Goal: Task Accomplishment & Management: Use online tool/utility

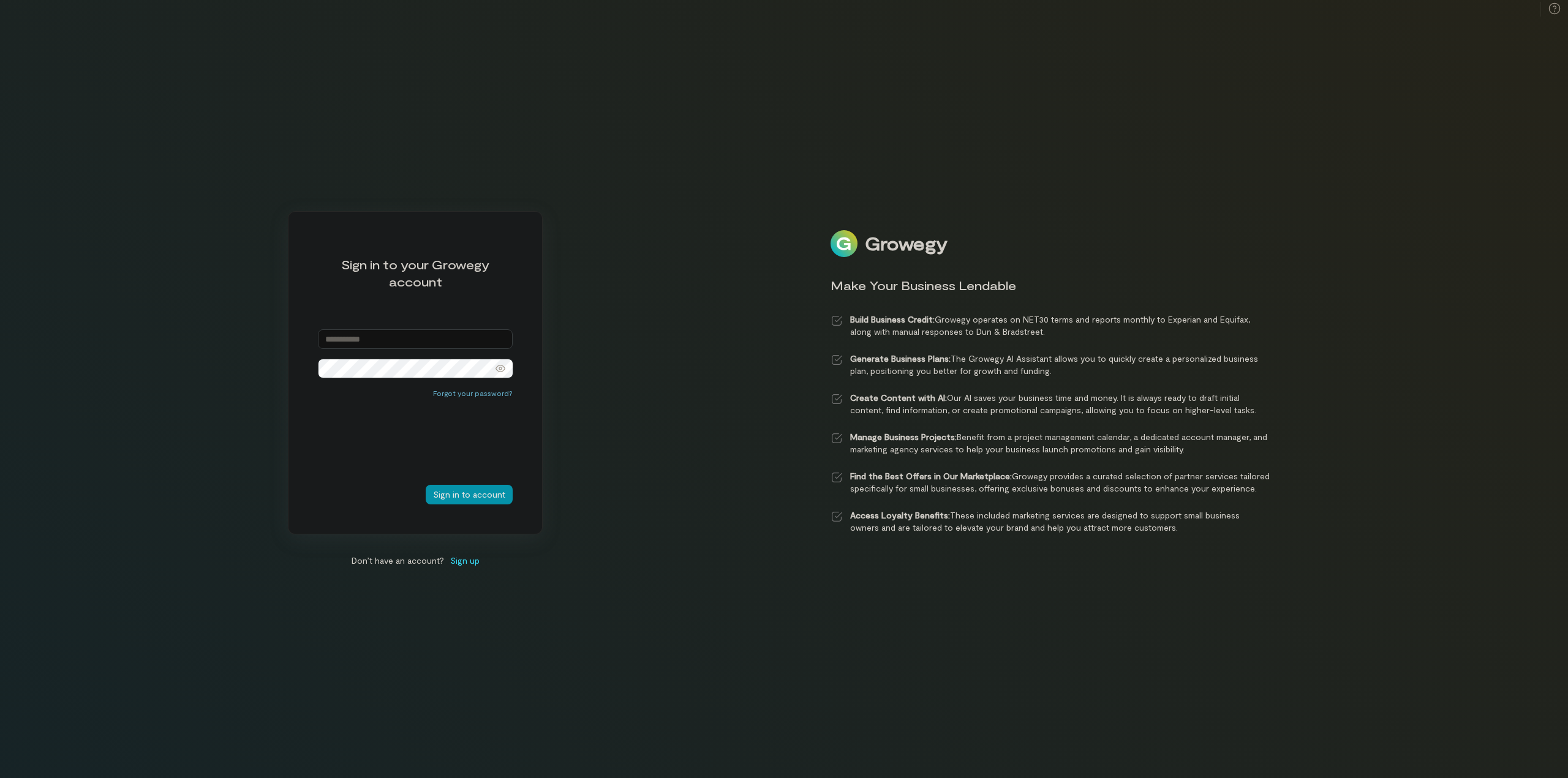
click at [369, 335] on input "email" at bounding box center [415, 339] width 195 height 20
paste input "**********"
type input "**********"
click at [483, 497] on button "Sign in to account" at bounding box center [469, 494] width 87 height 20
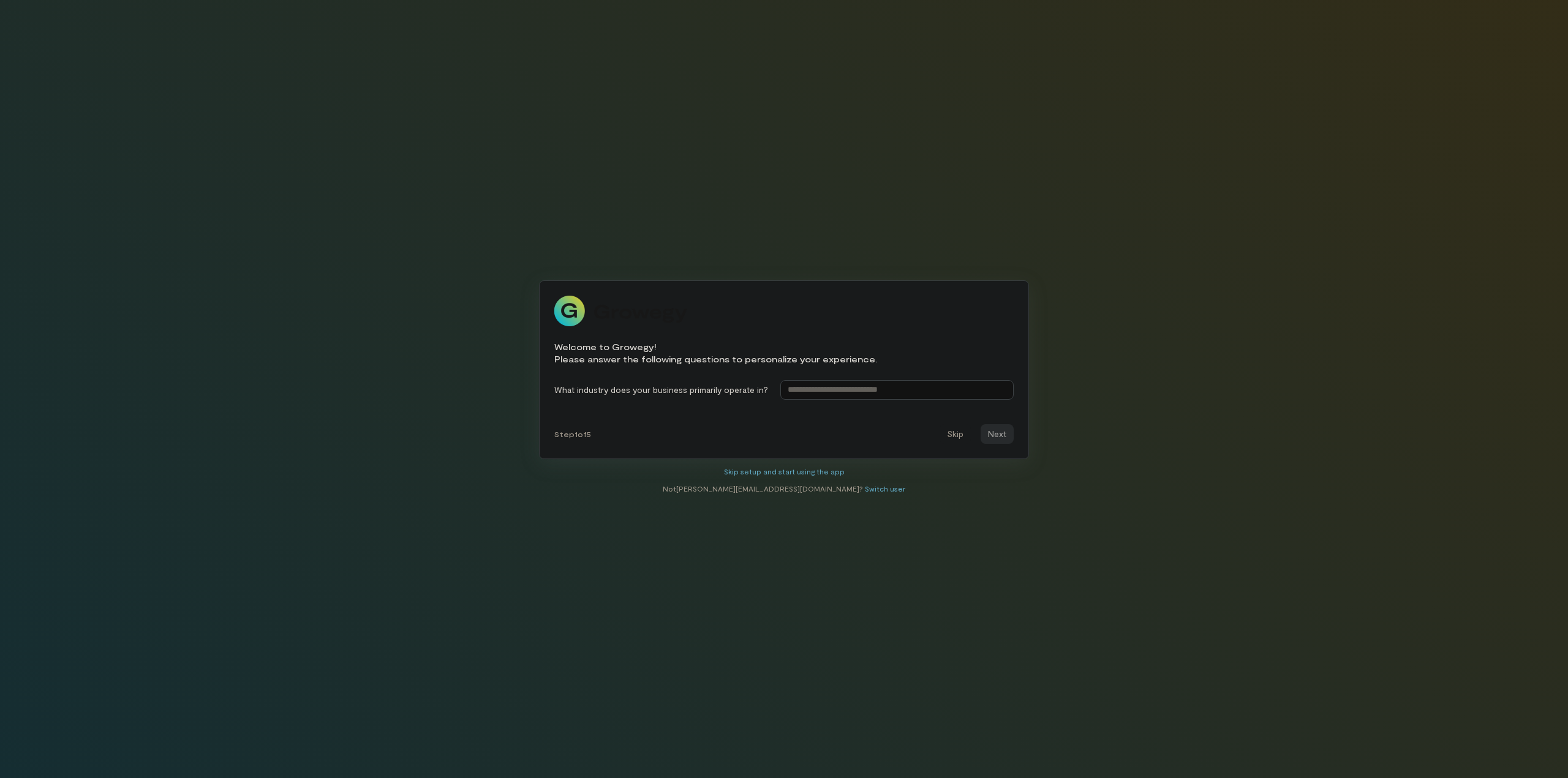
click at [839, 380] on input at bounding box center [897, 390] width 233 height 20
click at [847, 386] on input at bounding box center [897, 390] width 233 height 20
type input "**********"
click at [995, 433] on button "Next" at bounding box center [996, 434] width 33 height 20
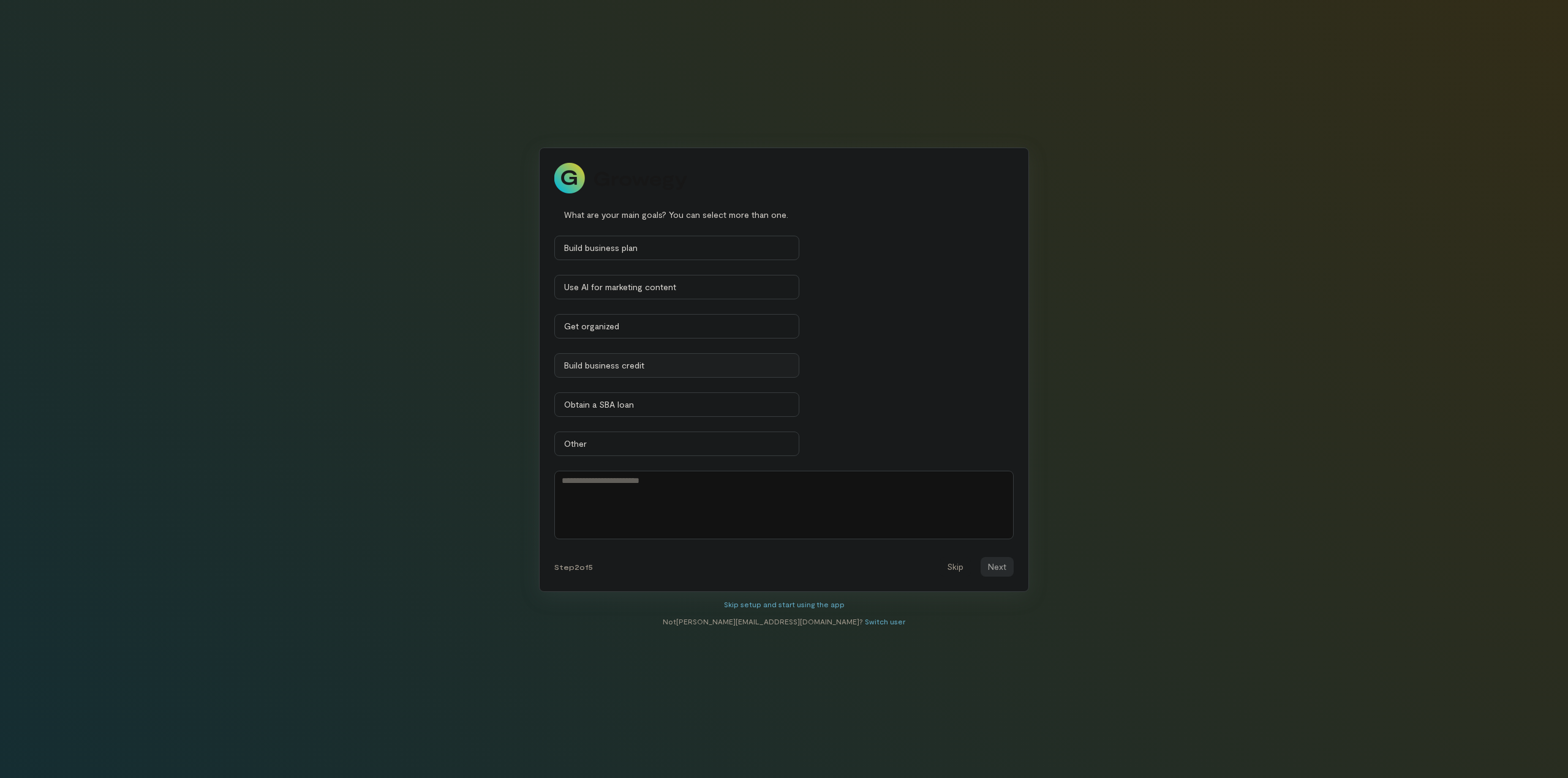
click at [657, 366] on div "Build business credit" at bounding box center [677, 365] width 225 height 12
click at [998, 567] on button "Next" at bounding box center [996, 566] width 33 height 20
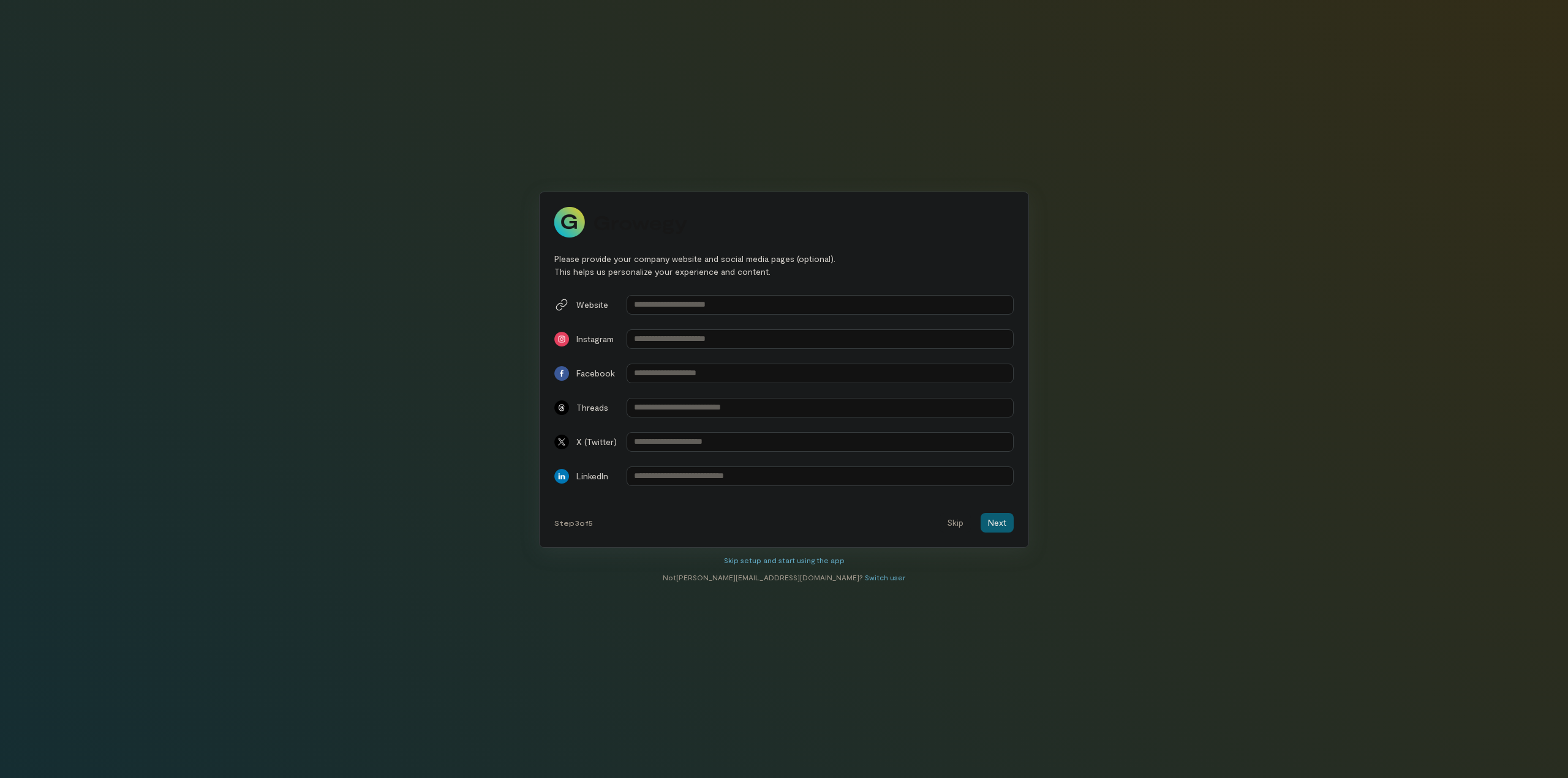
click at [996, 526] on button "Next" at bounding box center [996, 523] width 33 height 20
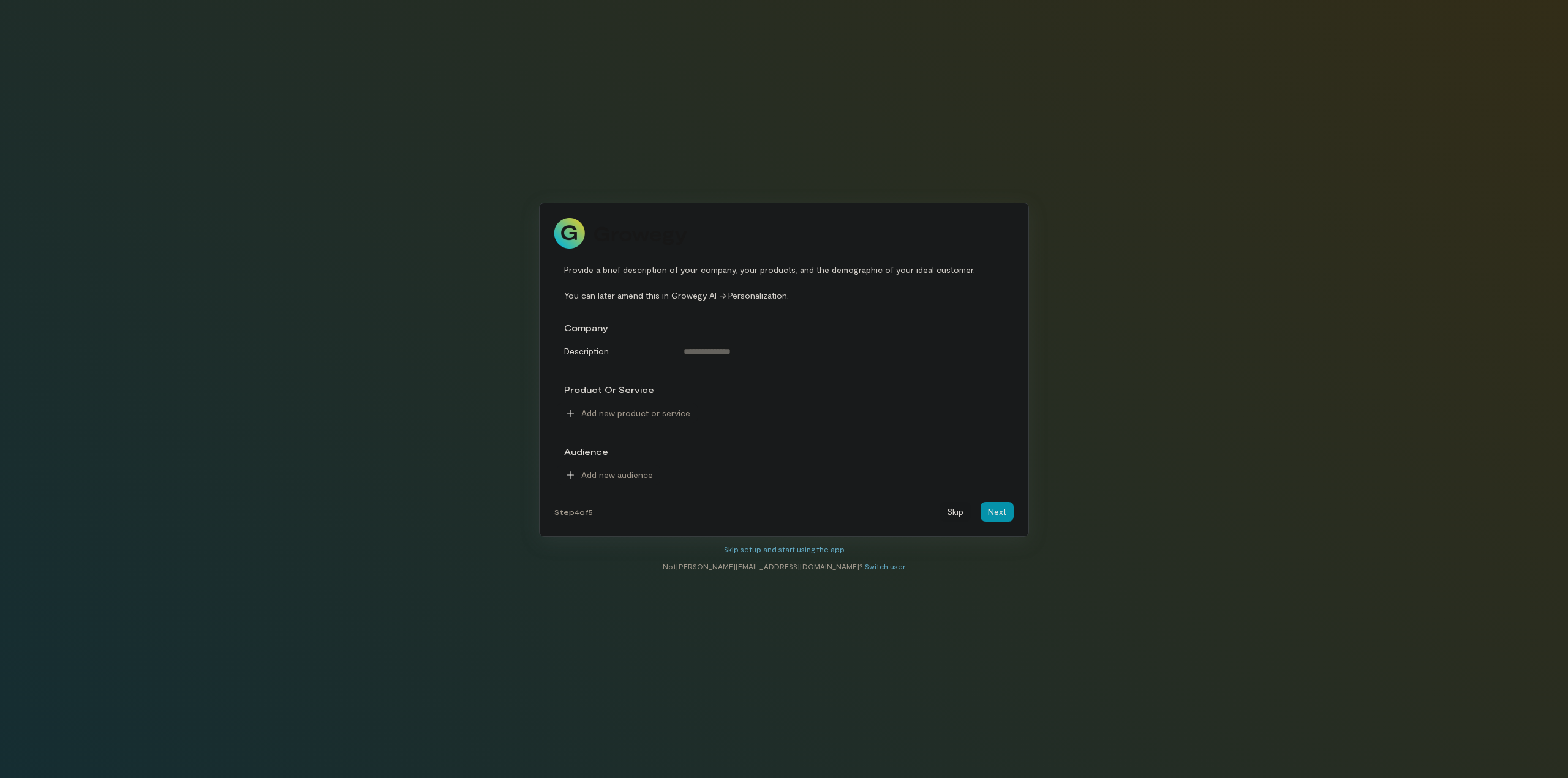
click at [954, 514] on button "Skip" at bounding box center [955, 512] width 31 height 20
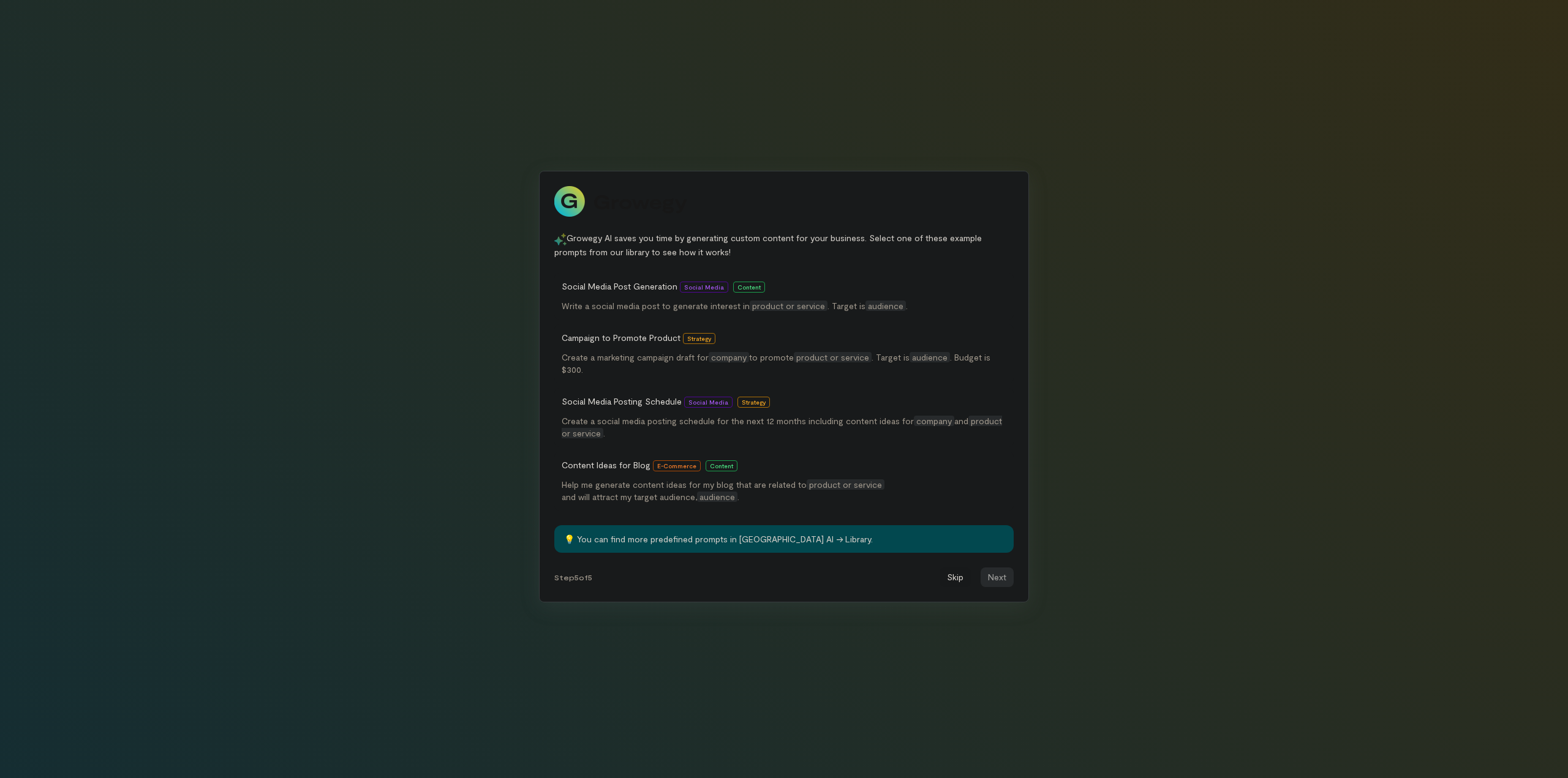
click at [957, 580] on button "Skip" at bounding box center [955, 577] width 31 height 20
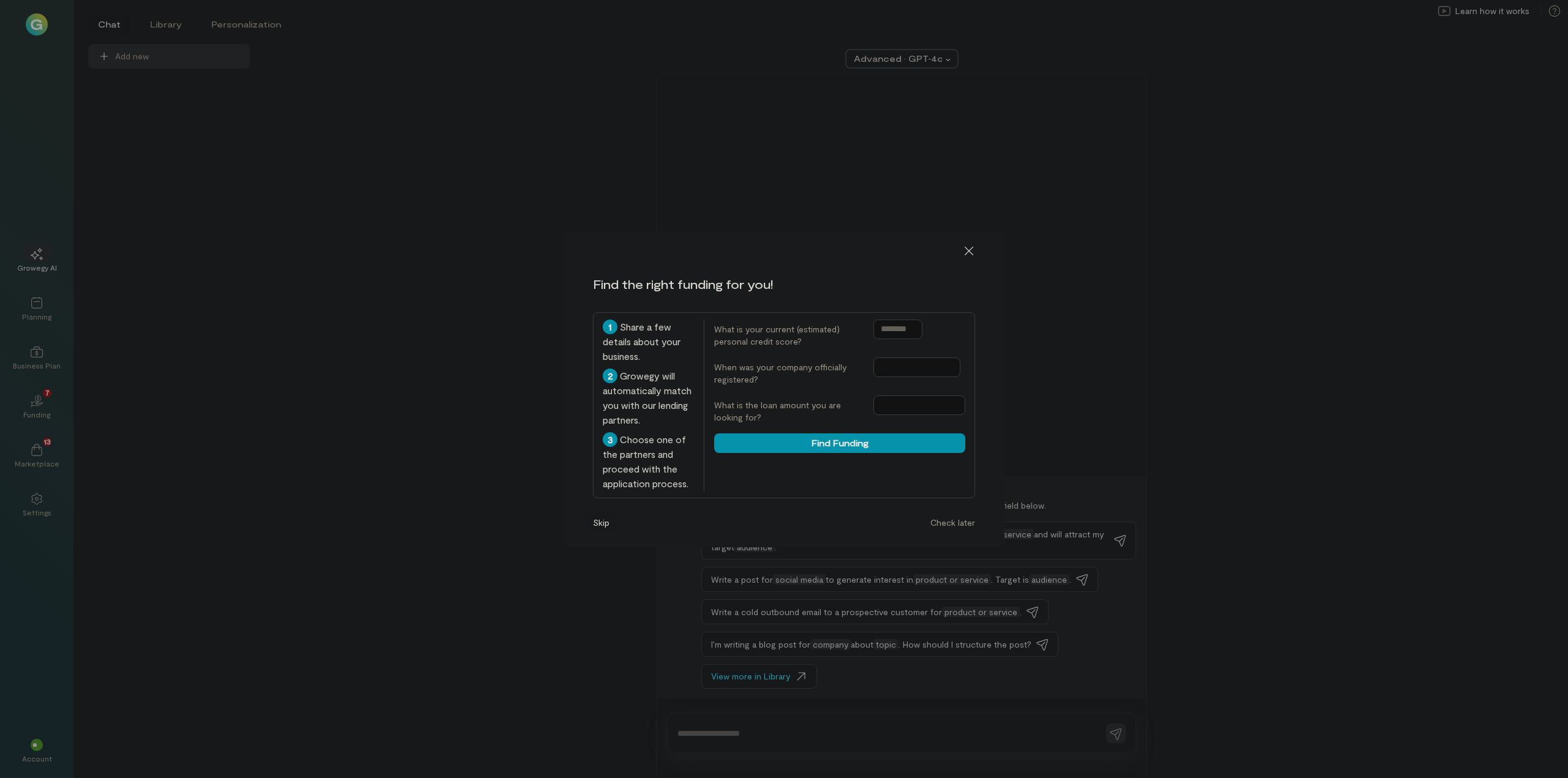
click at [607, 522] on button "Skip" at bounding box center [601, 523] width 31 height 20
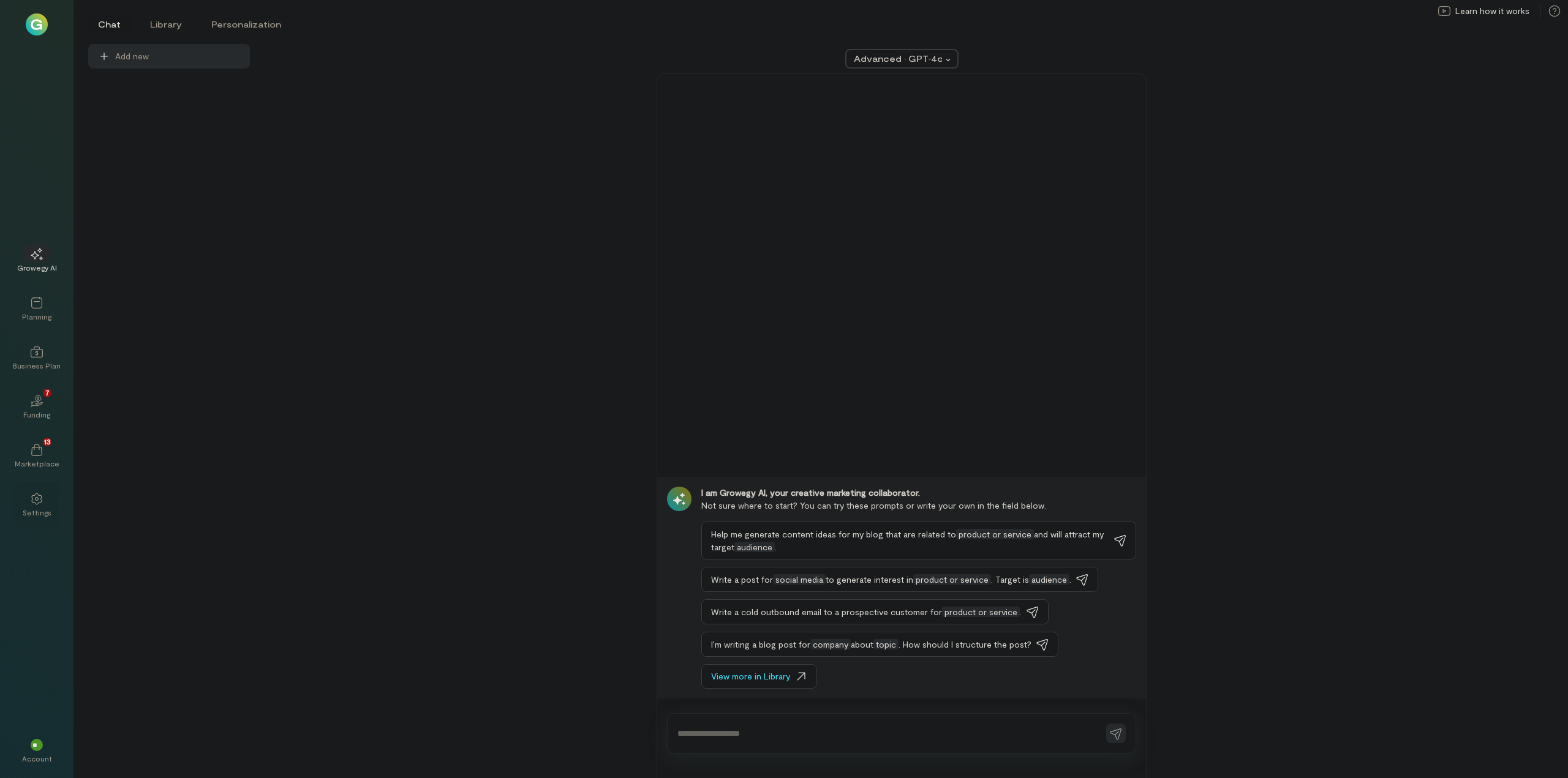
click at [42, 502] on icon at bounding box center [36, 499] width 12 height 12
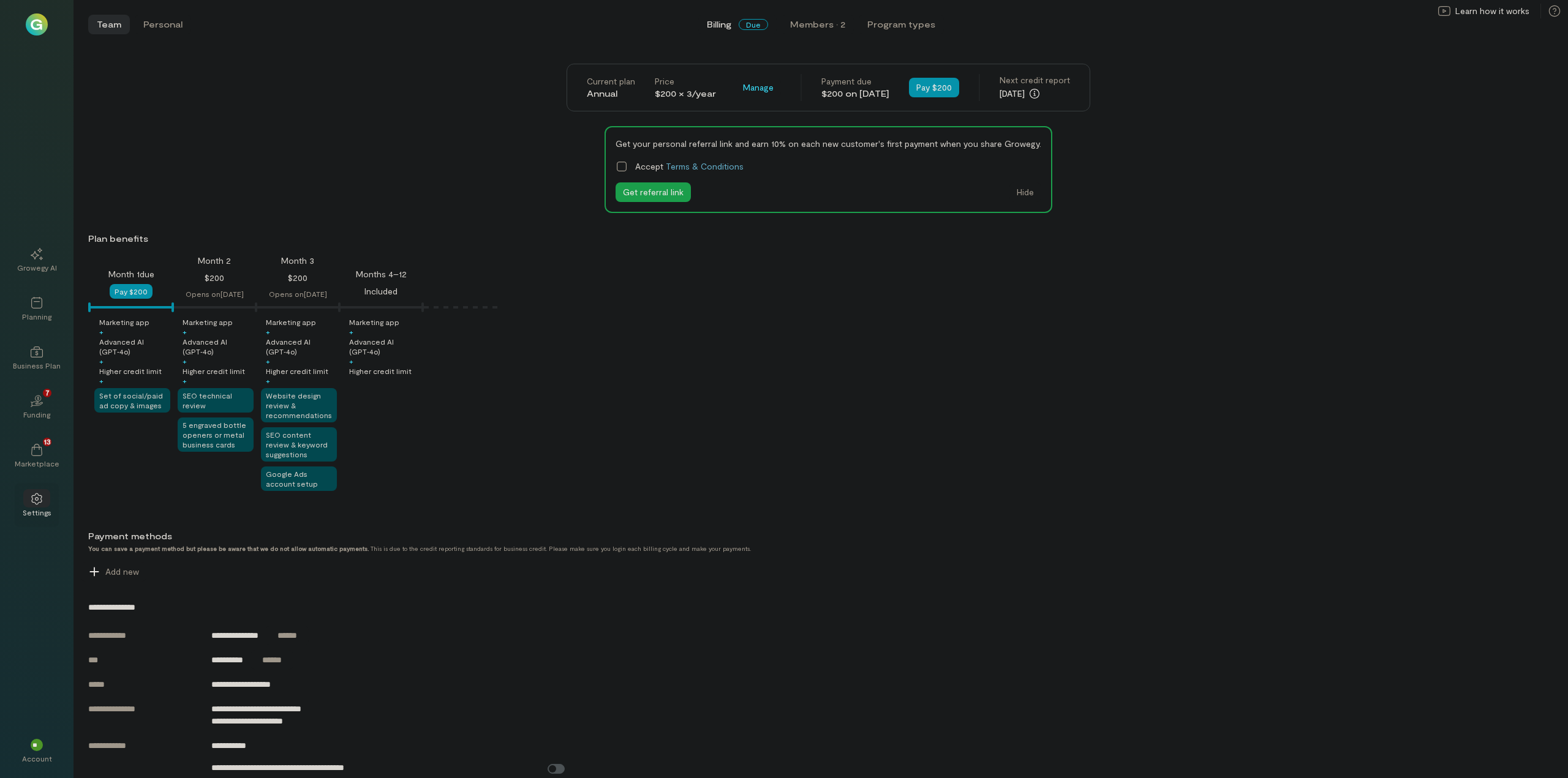
click at [30, 500] on div at bounding box center [36, 498] width 27 height 18
click at [32, 502] on icon at bounding box center [36, 499] width 12 height 12
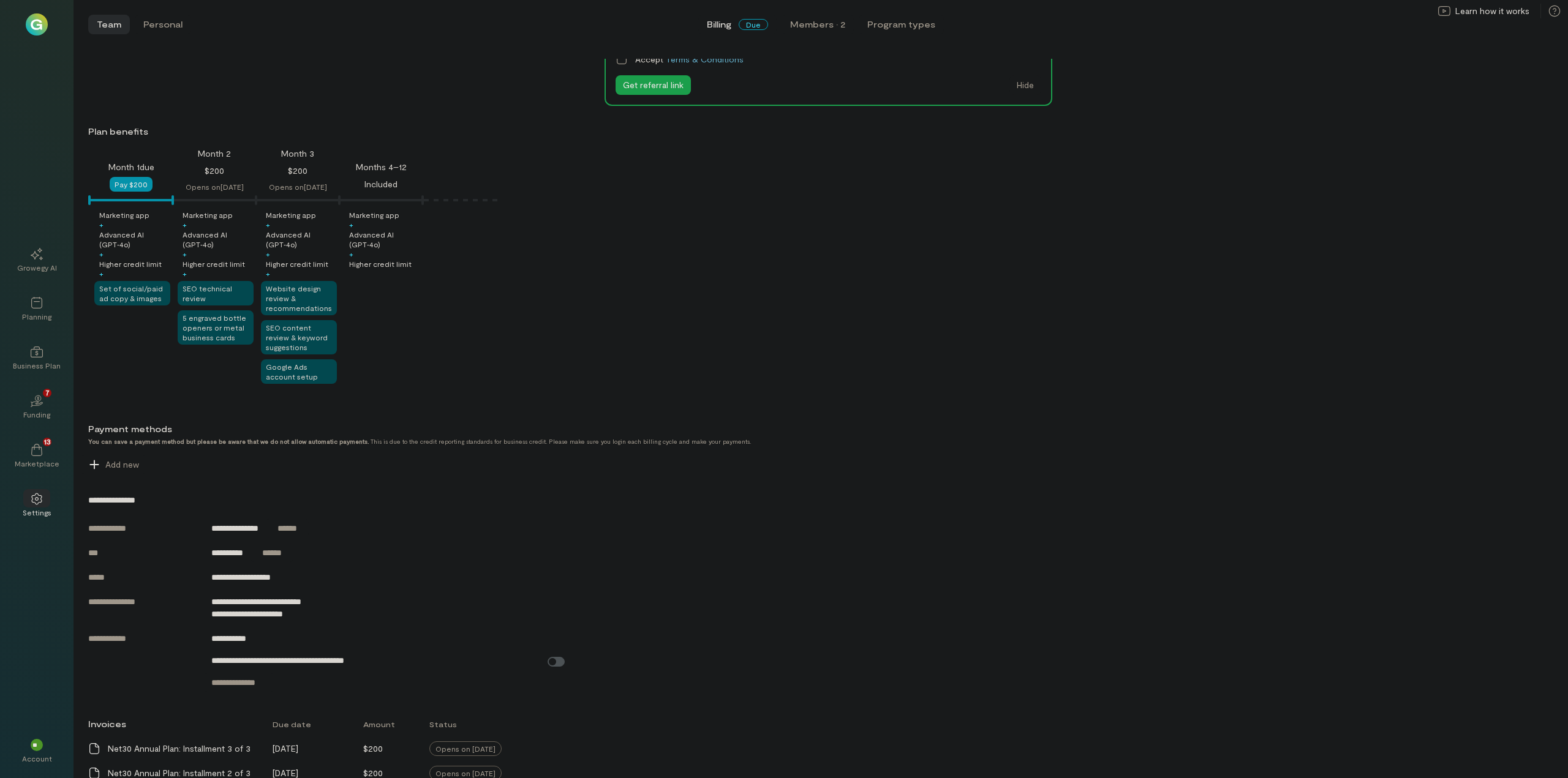
scroll to position [183, 0]
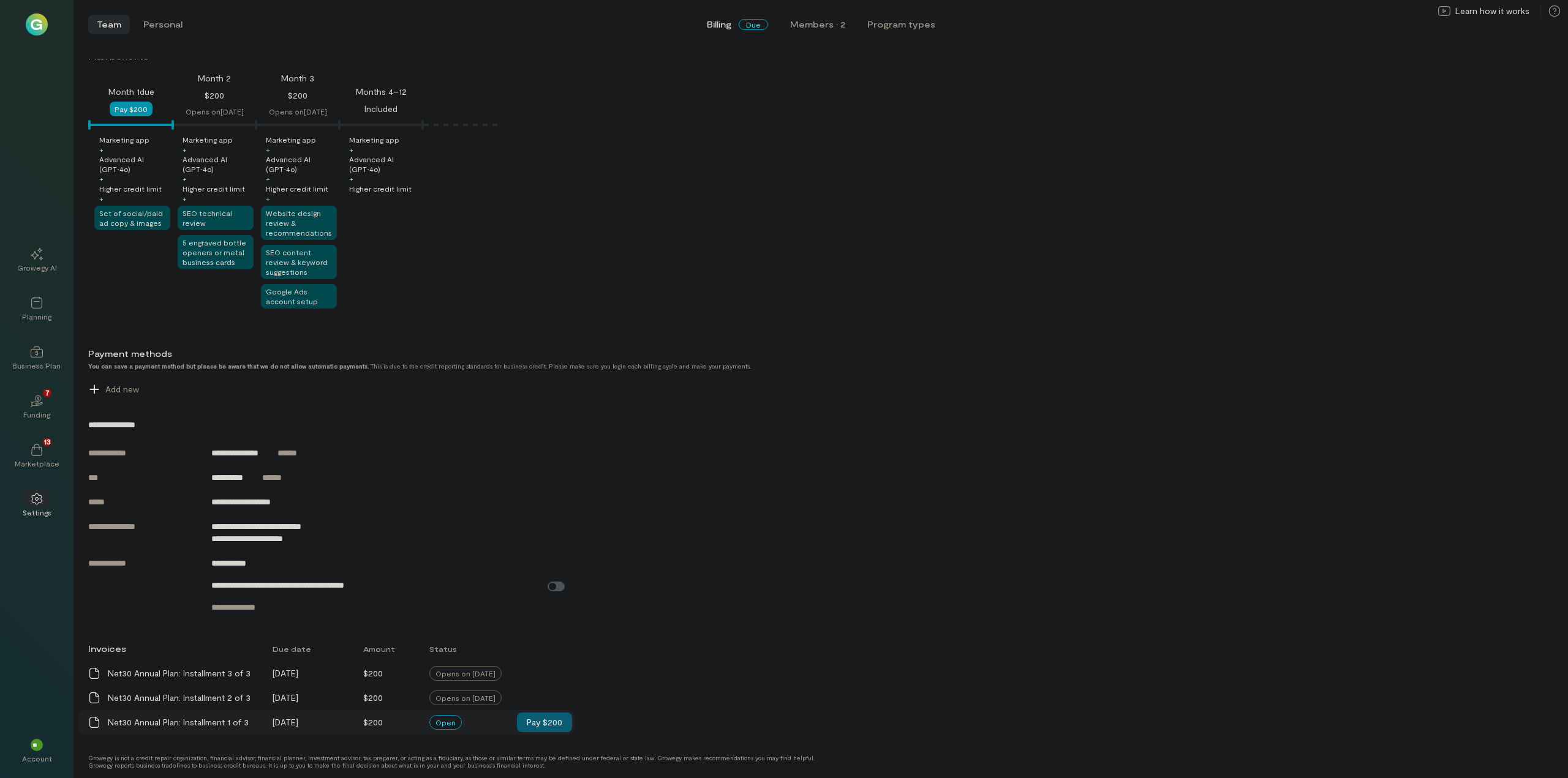
click at [550, 728] on button "Pay $200" at bounding box center [545, 722] width 55 height 20
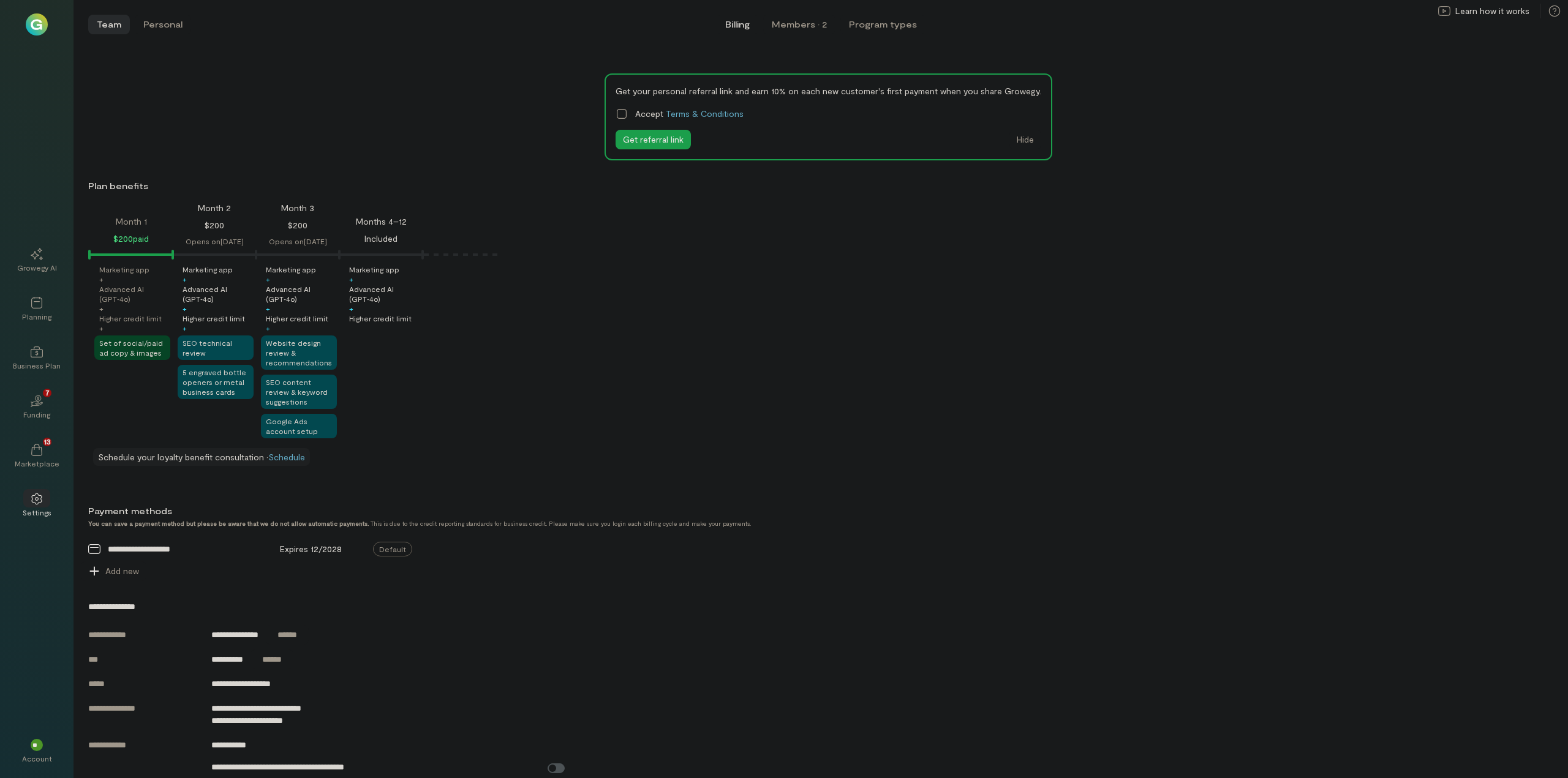
scroll to position [0, 0]
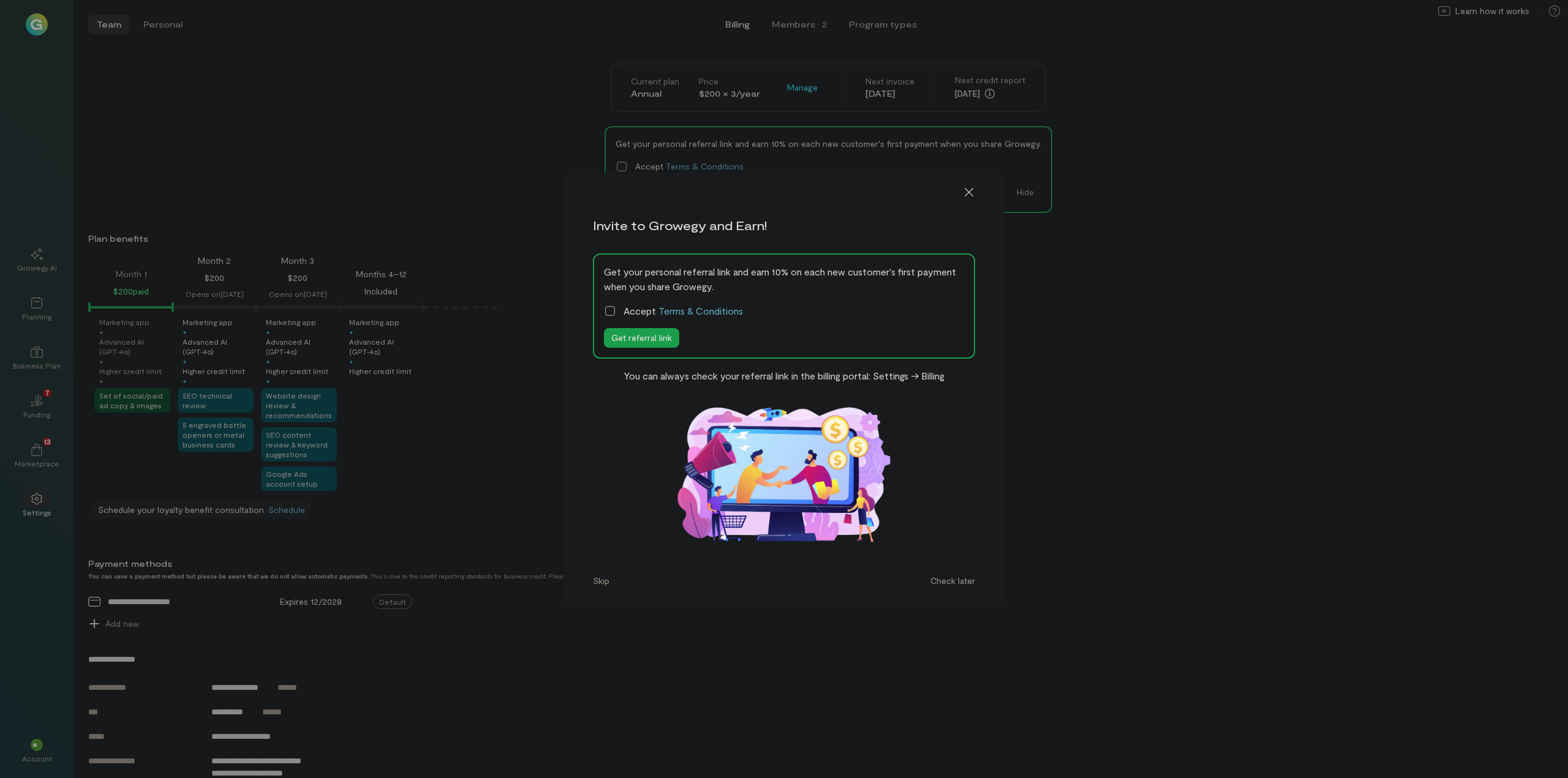
click at [609, 310] on icon at bounding box center [609, 310] width 12 height 12
click at [644, 337] on button "Get referral link" at bounding box center [641, 337] width 76 height 20
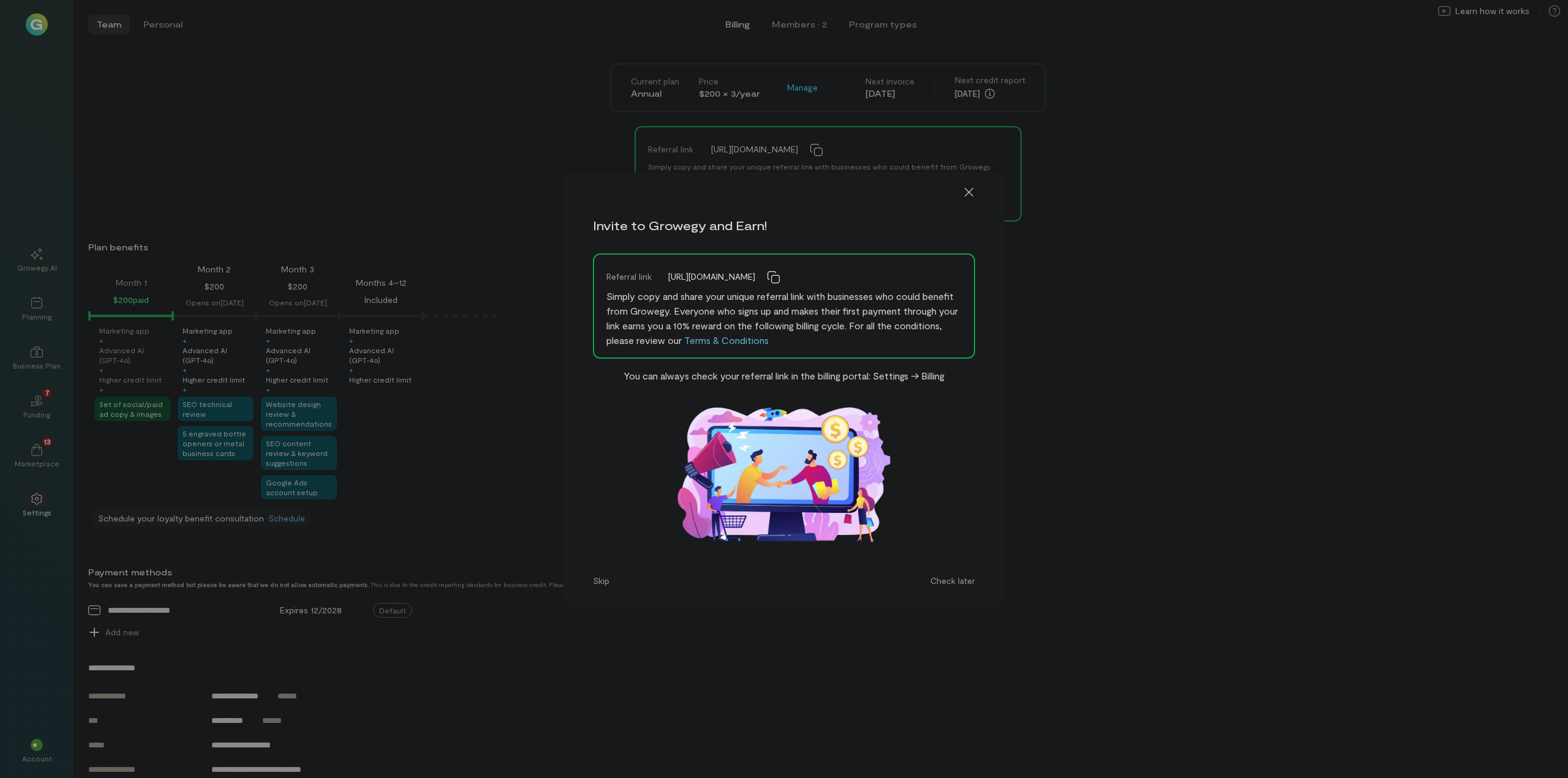
click at [968, 190] on icon at bounding box center [969, 192] width 12 height 12
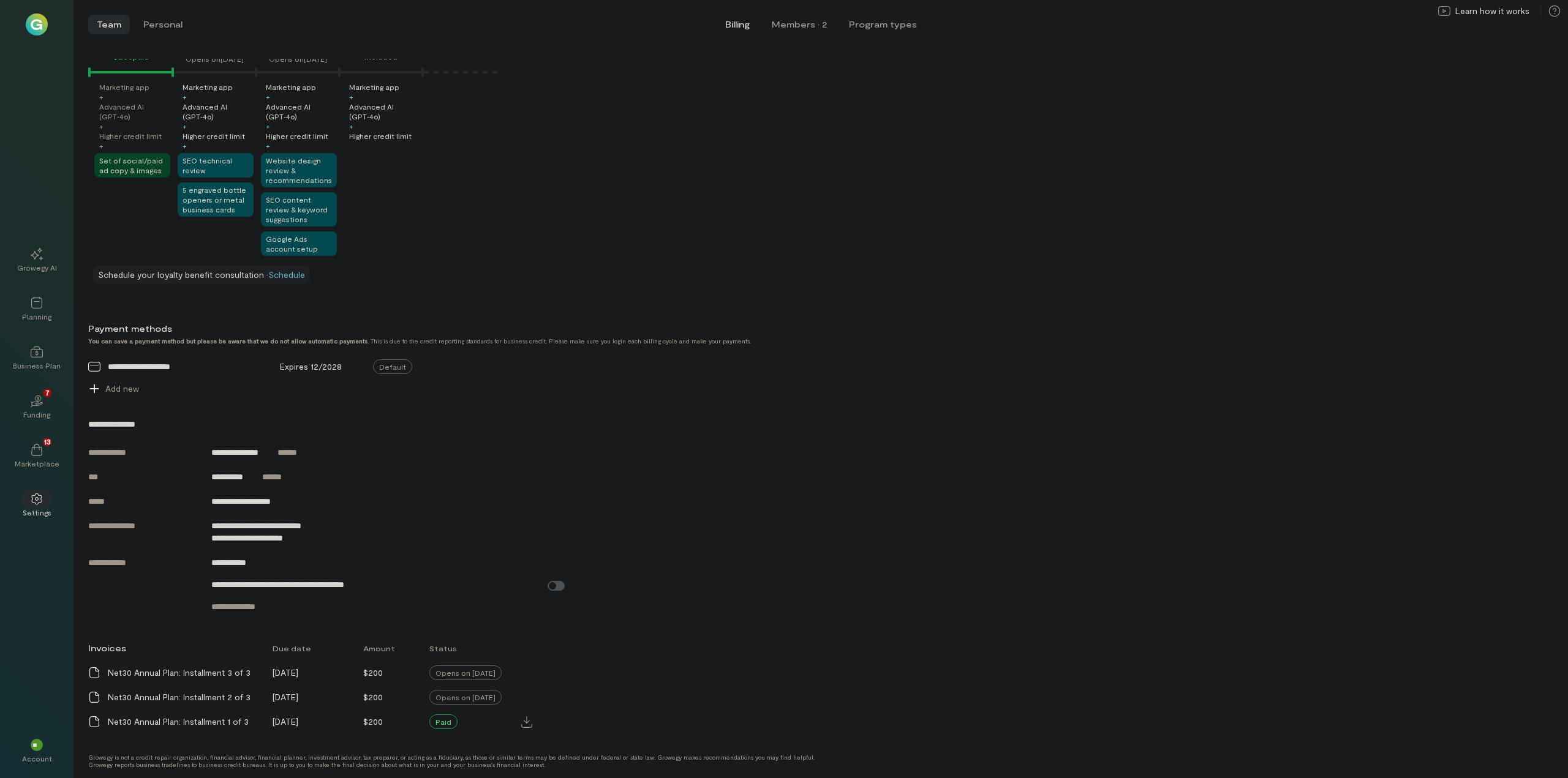
scroll to position [248, 0]
click at [34, 449] on icon at bounding box center [36, 450] width 12 height 12
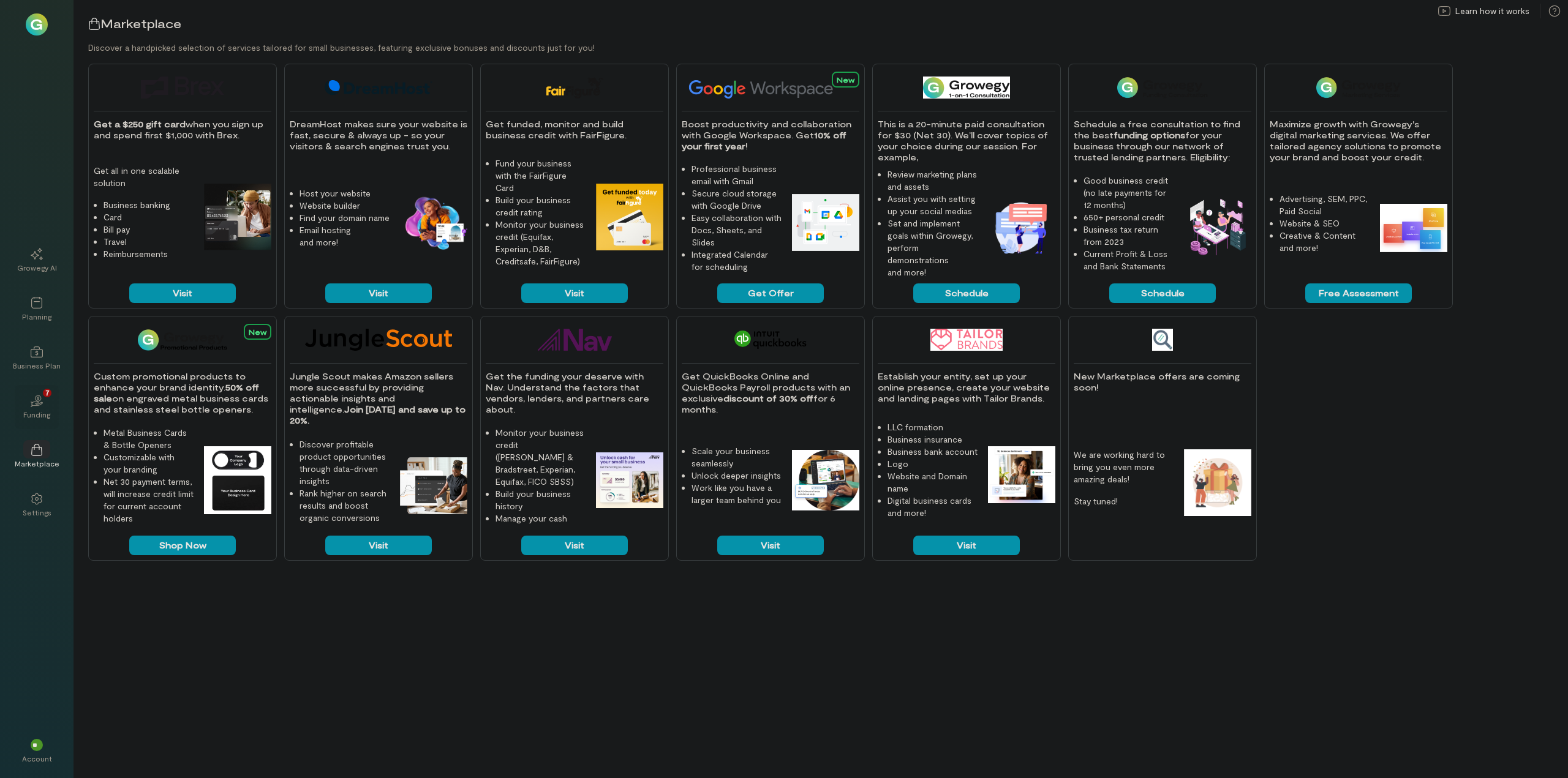
click at [36, 393] on div "02 7" at bounding box center [36, 400] width 27 height 18
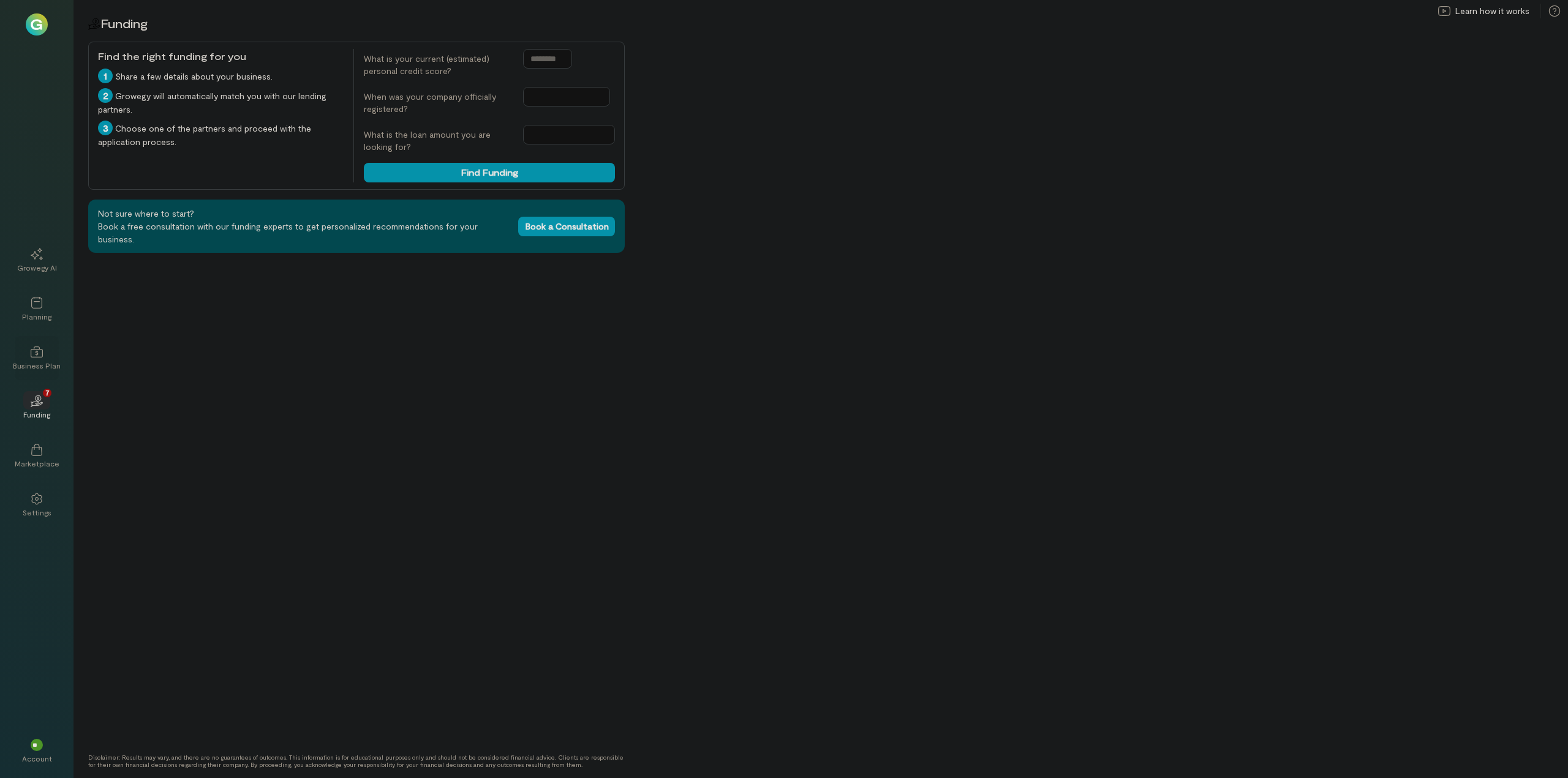
click at [36, 362] on div "Business Plan" at bounding box center [37, 365] width 48 height 9
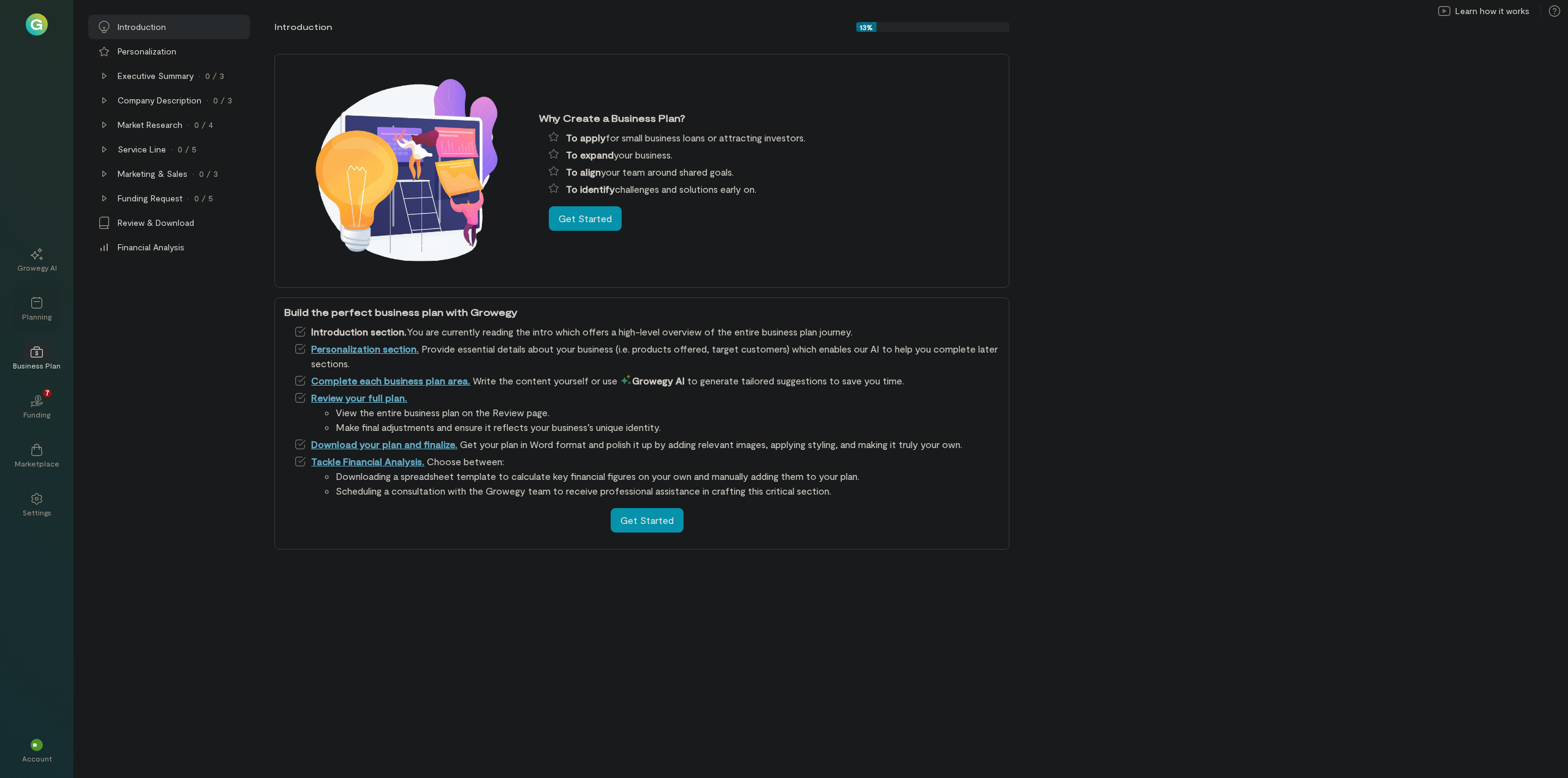
click at [36, 308] on icon at bounding box center [36, 302] width 11 height 12
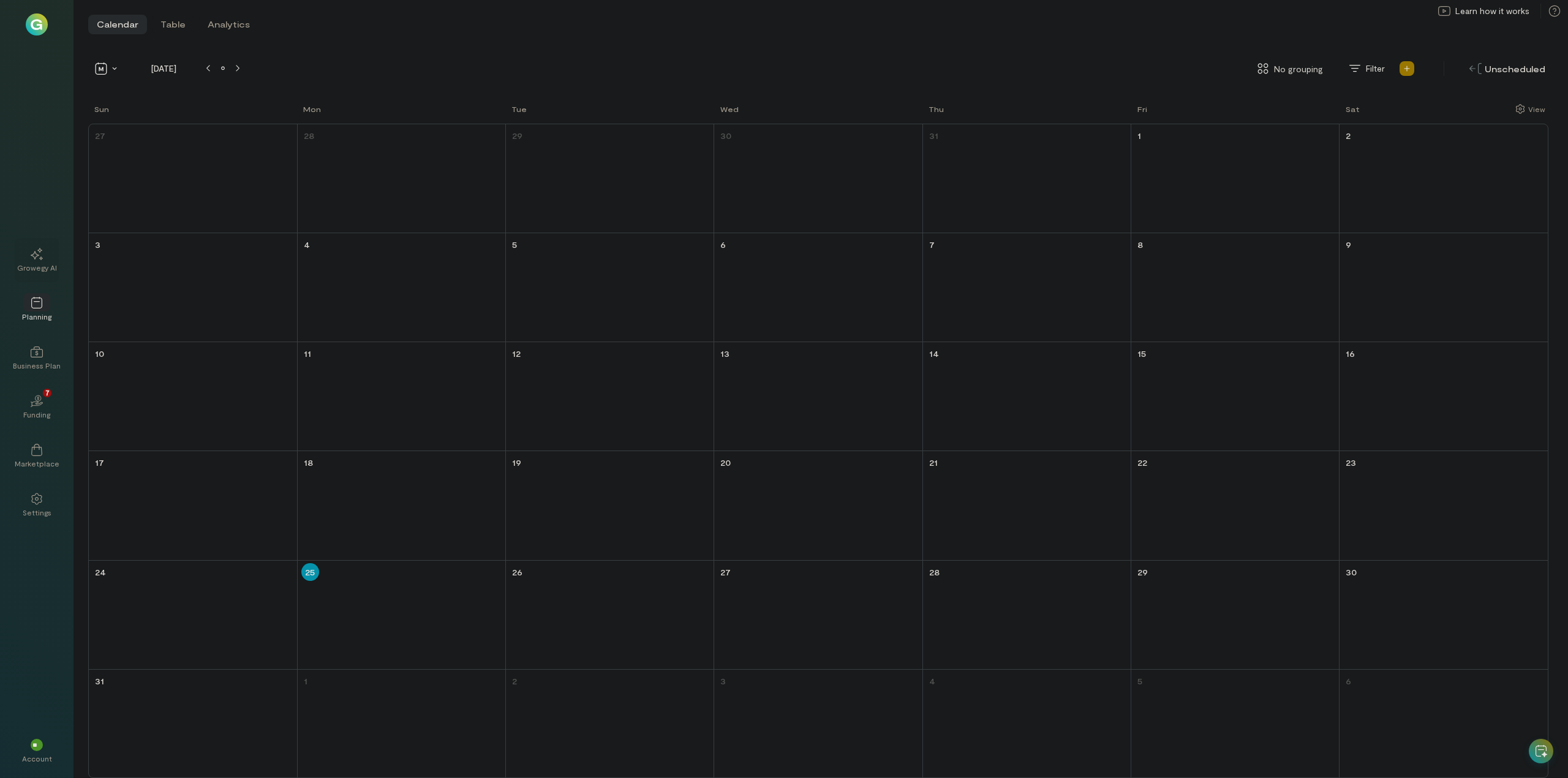
click at [36, 256] on icon at bounding box center [36, 254] width 12 height 12
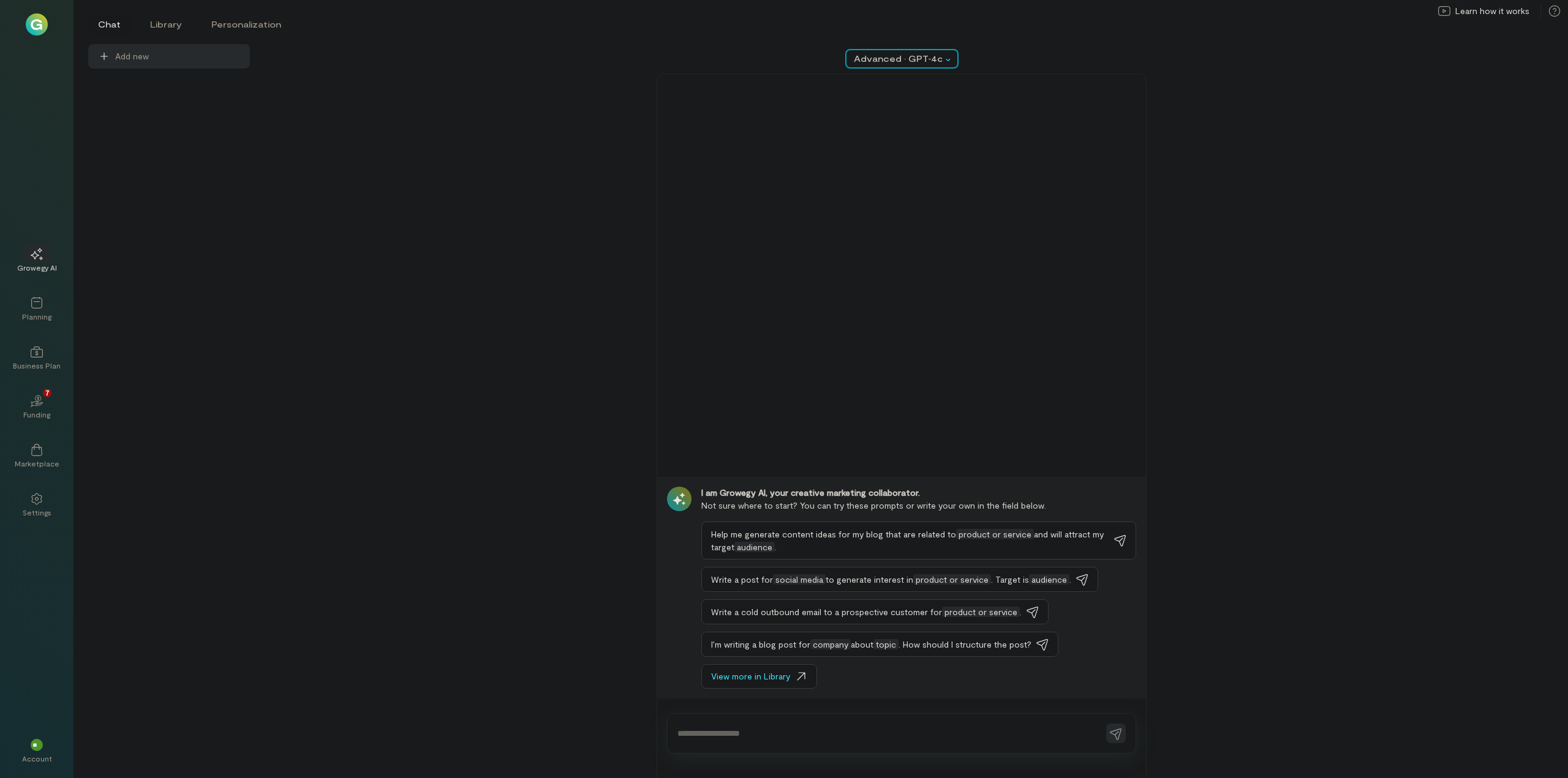
click at [937, 55] on div "Advanced · GPT‑4o" at bounding box center [897, 58] width 88 height 12
click at [974, 51] on div "Advanced · GPT‑4o" at bounding box center [902, 59] width 1274 height 29
click at [36, 747] on span "**" at bounding box center [37, 745] width 9 height 7
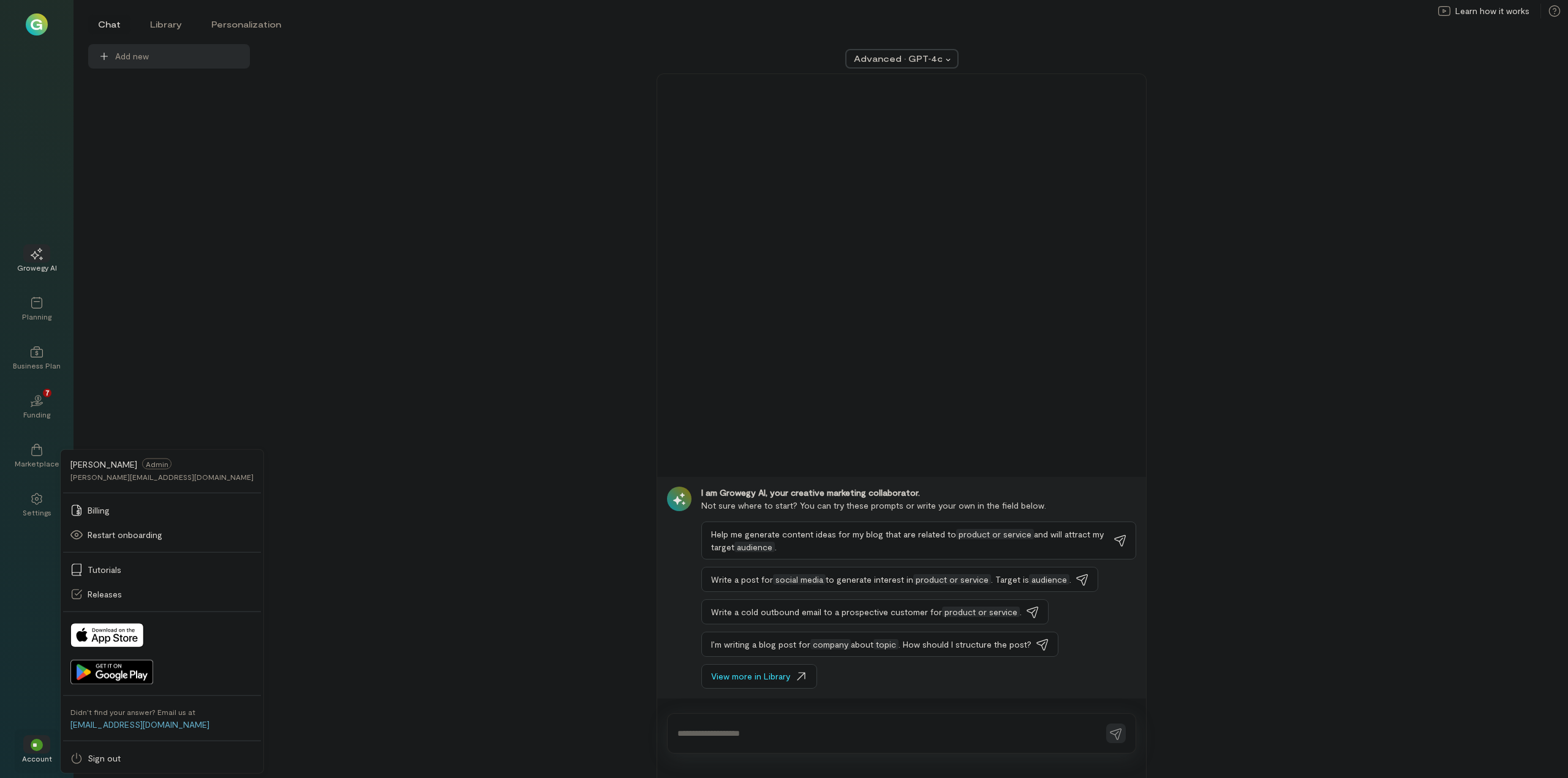
click at [36, 747] on span "**" at bounding box center [37, 745] width 9 height 7
